Goal: Task Accomplishment & Management: Manage account settings

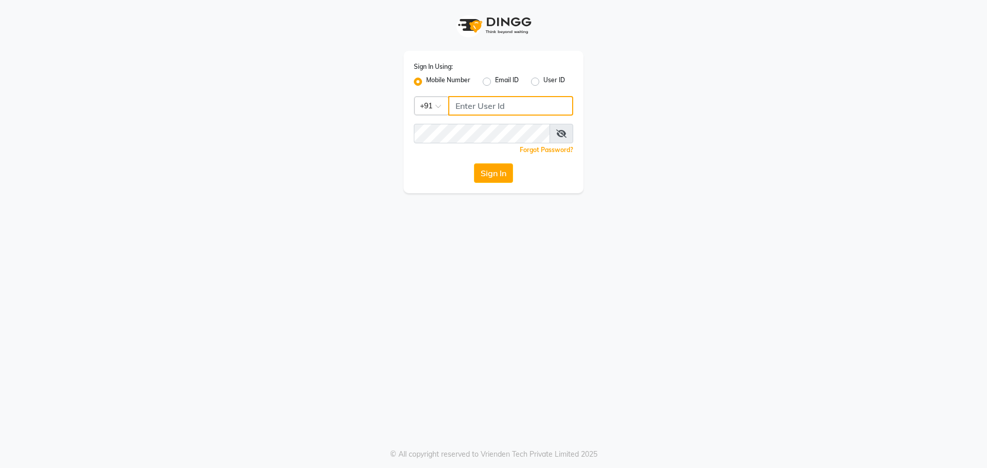
click at [485, 103] on input "Username" at bounding box center [510, 106] width 125 height 20
type input "8527697677"
click at [508, 171] on button "Sign In" at bounding box center [493, 173] width 39 height 20
click at [508, 171] on div "Sign In" at bounding box center [493, 173] width 159 height 20
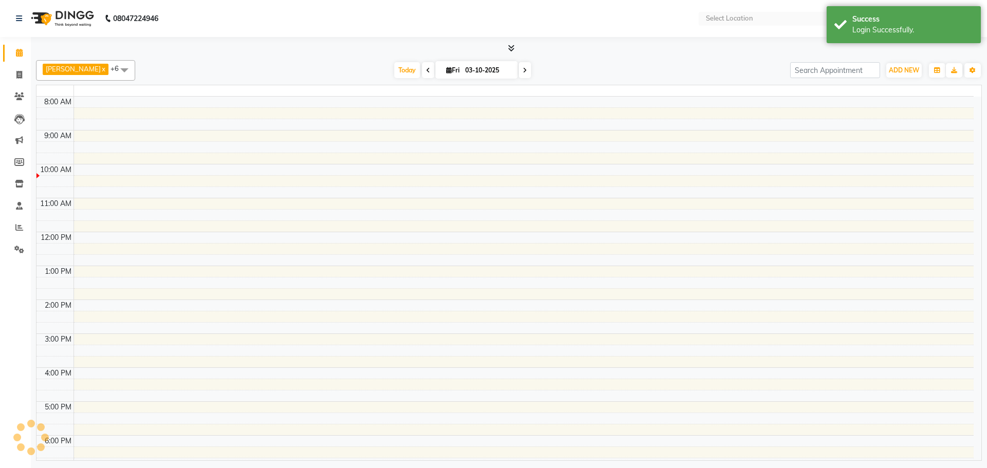
click at [491, 170] on td at bounding box center [524, 169] width 900 height 11
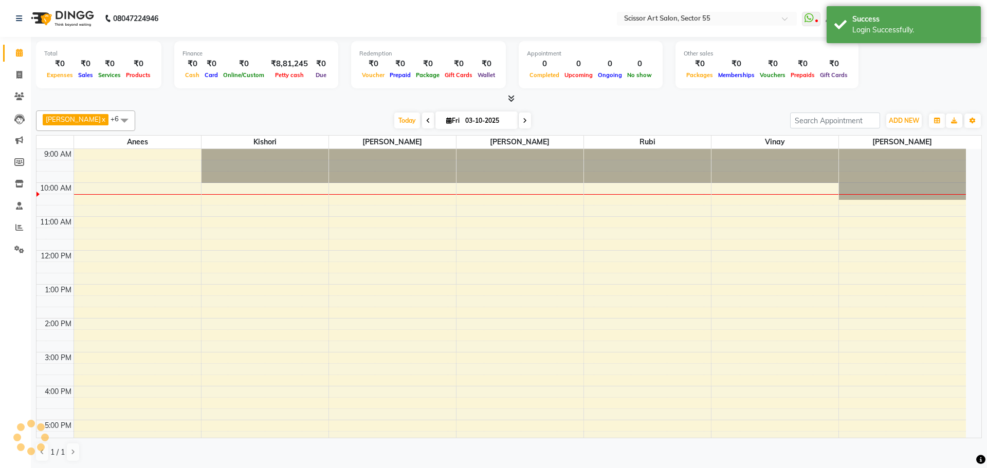
select select "en"
